Goal: Book appointment/travel/reservation

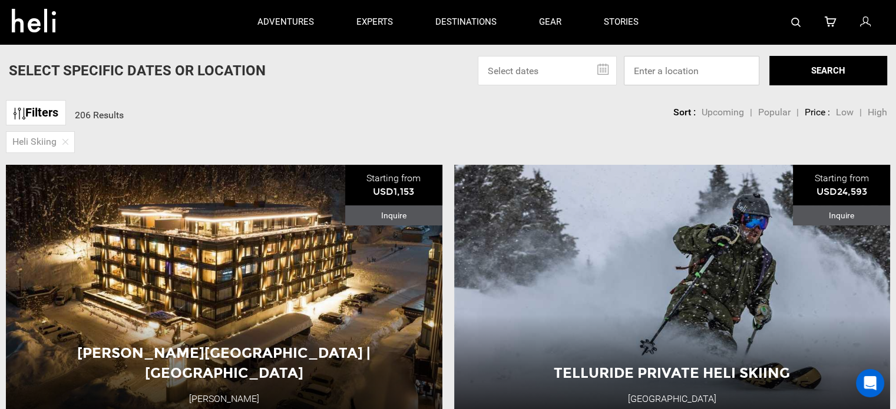
click at [692, 72] on input at bounding box center [691, 70] width 135 height 29
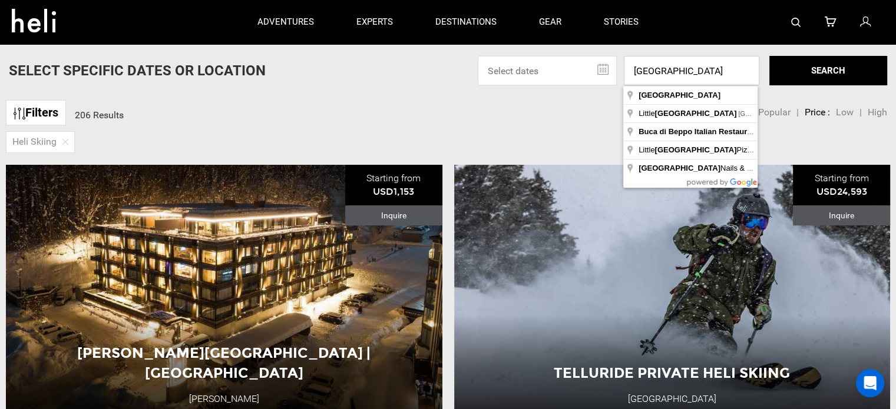
click at [652, 74] on input "[GEOGRAPHIC_DATA]" at bounding box center [691, 70] width 135 height 29
drag, startPoint x: 650, startPoint y: 72, endPoint x: 624, endPoint y: 72, distance: 26.5
click at [624, 72] on input "[GEOGRAPHIC_DATA]" at bounding box center [691, 70] width 135 height 29
type input "[GEOGRAPHIC_DATA], [GEOGRAPHIC_DATA], [GEOGRAPHIC_DATA]"
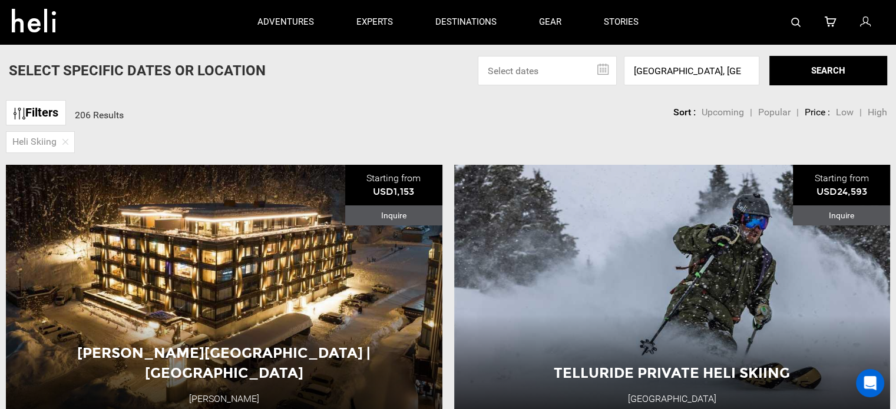
click at [602, 68] on input "text" at bounding box center [547, 70] width 139 height 29
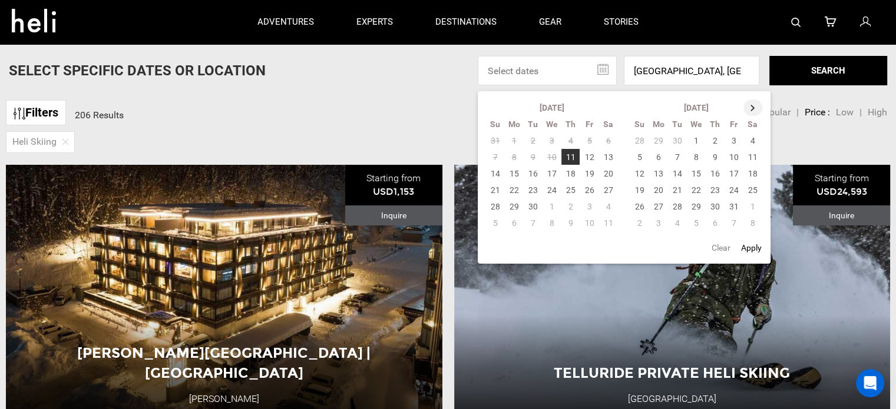
click at [749, 107] on th at bounding box center [752, 108] width 19 height 16
click at [749, 107] on th at bounding box center [753, 108] width 19 height 16
click at [603, 205] on td "31" at bounding box center [608, 206] width 19 height 16
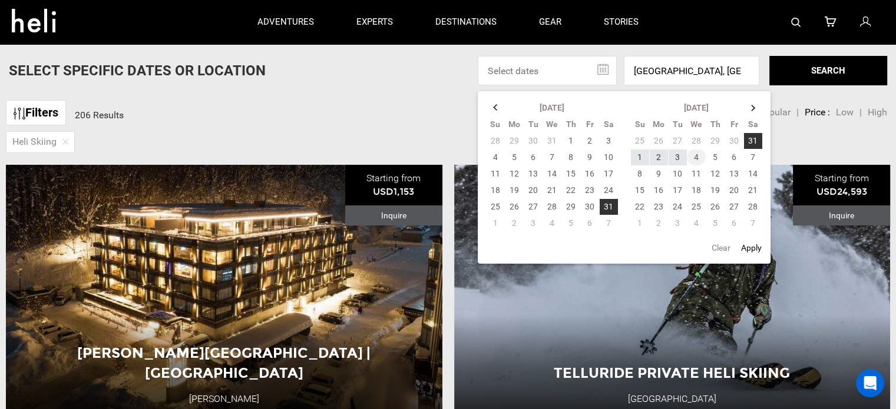
click at [694, 156] on td "4" at bounding box center [696, 157] width 19 height 16
click at [813, 68] on button "SEARCH" at bounding box center [828, 70] width 118 height 29
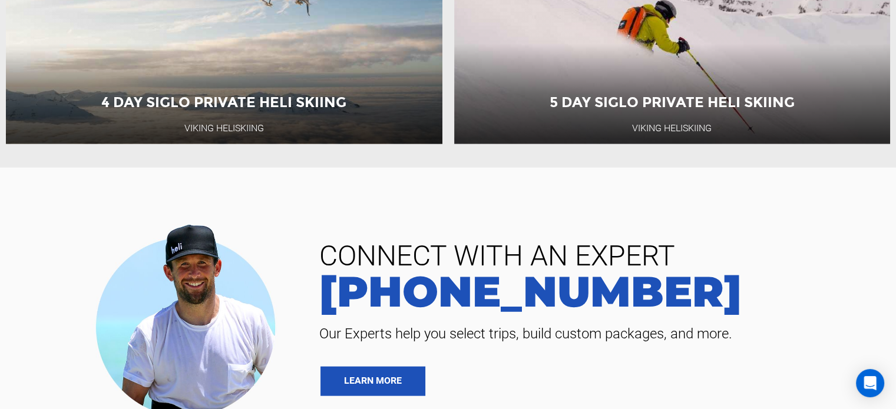
scroll to position [2742, 0]
